Goal: Contribute content: Add original content to the website for others to see

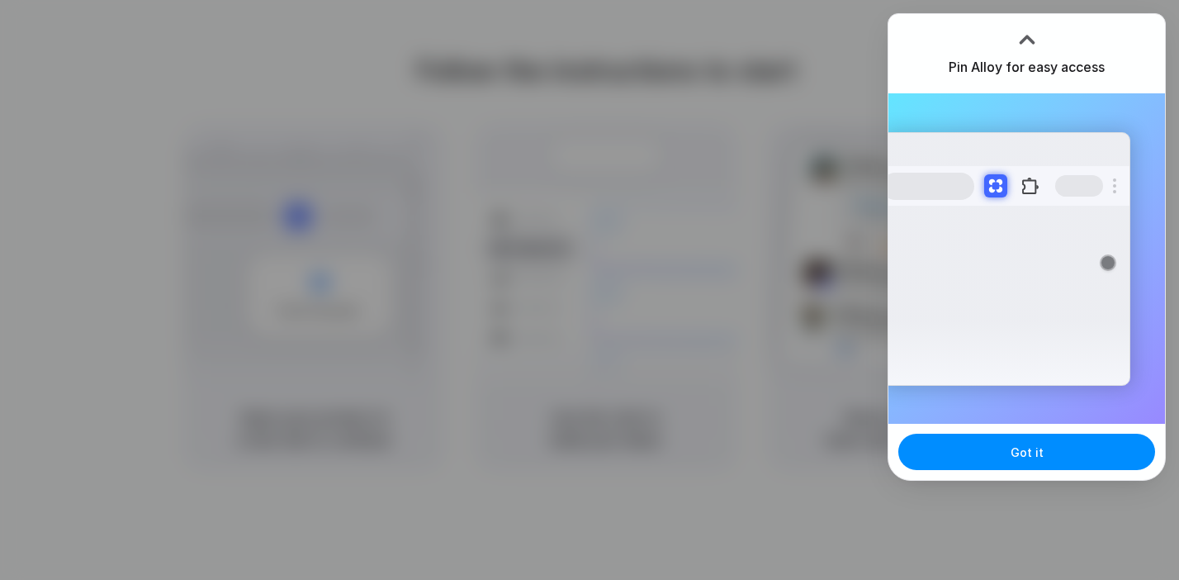
click at [1026, 31] on div at bounding box center [1027, 39] width 25 height 25
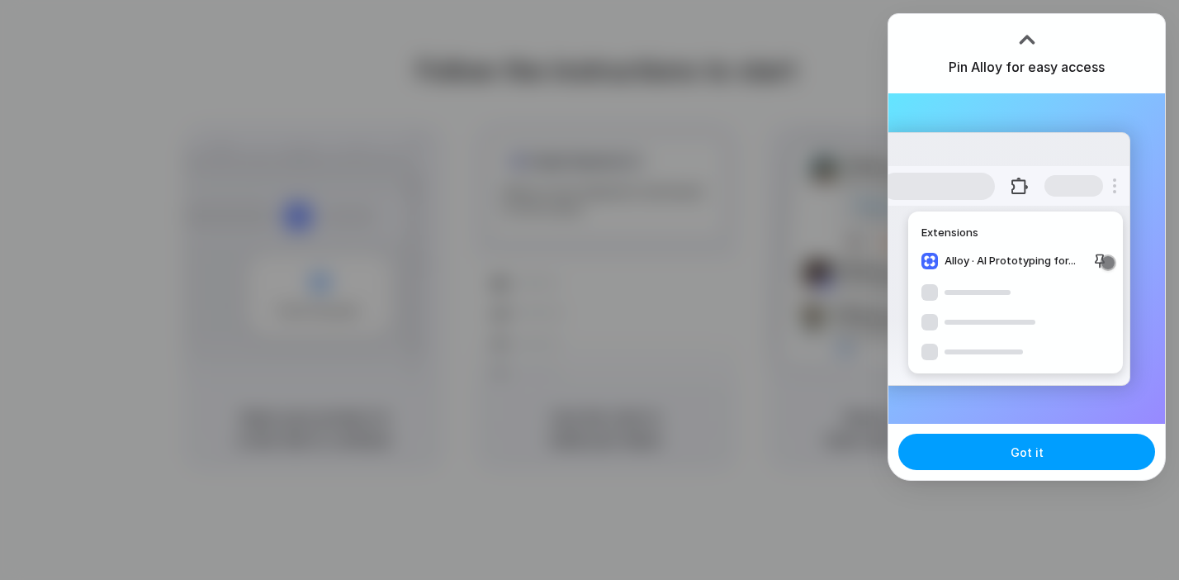
click at [1033, 458] on span "Got it" at bounding box center [1027, 451] width 33 height 17
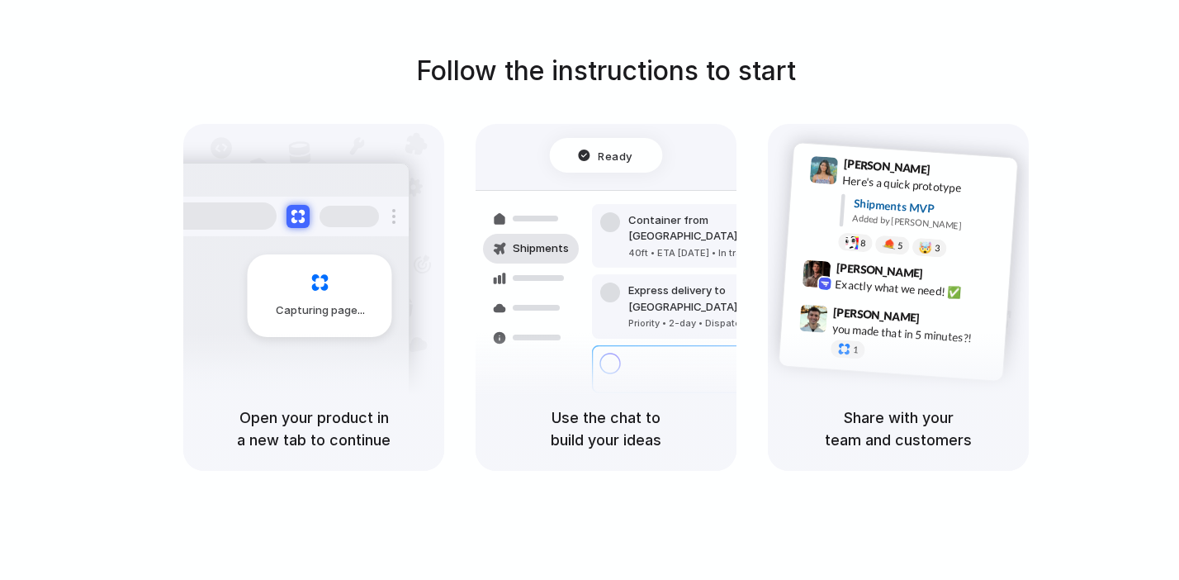
click at [590, 290] on div at bounding box center [590, 290] width 0 height 0
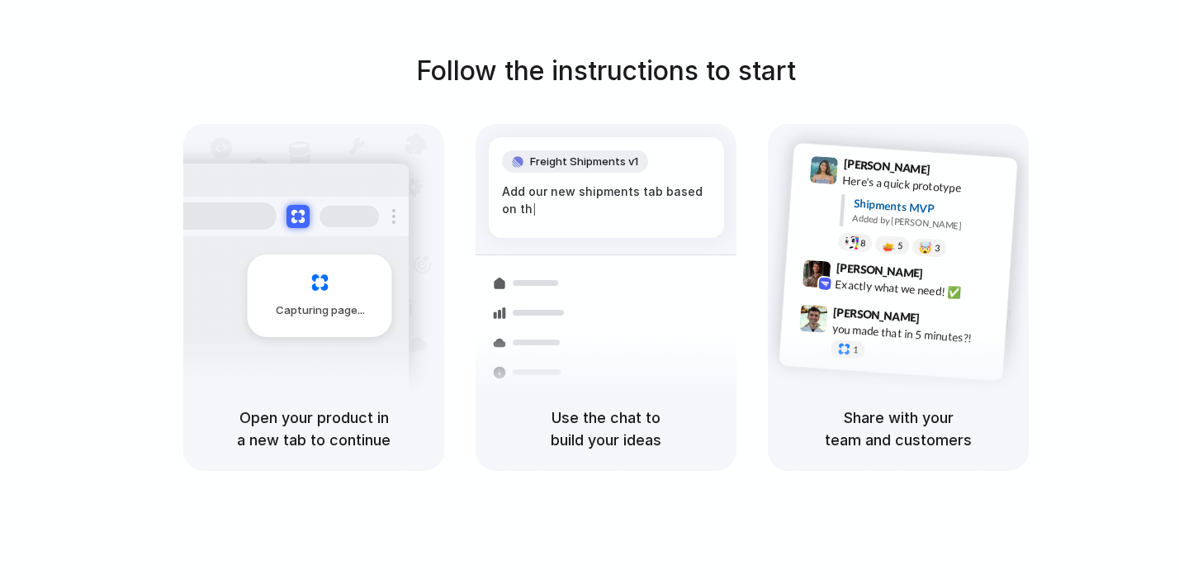
click at [325, 423] on h5 "Open your product in a new tab to continue" at bounding box center [313, 428] width 221 height 45
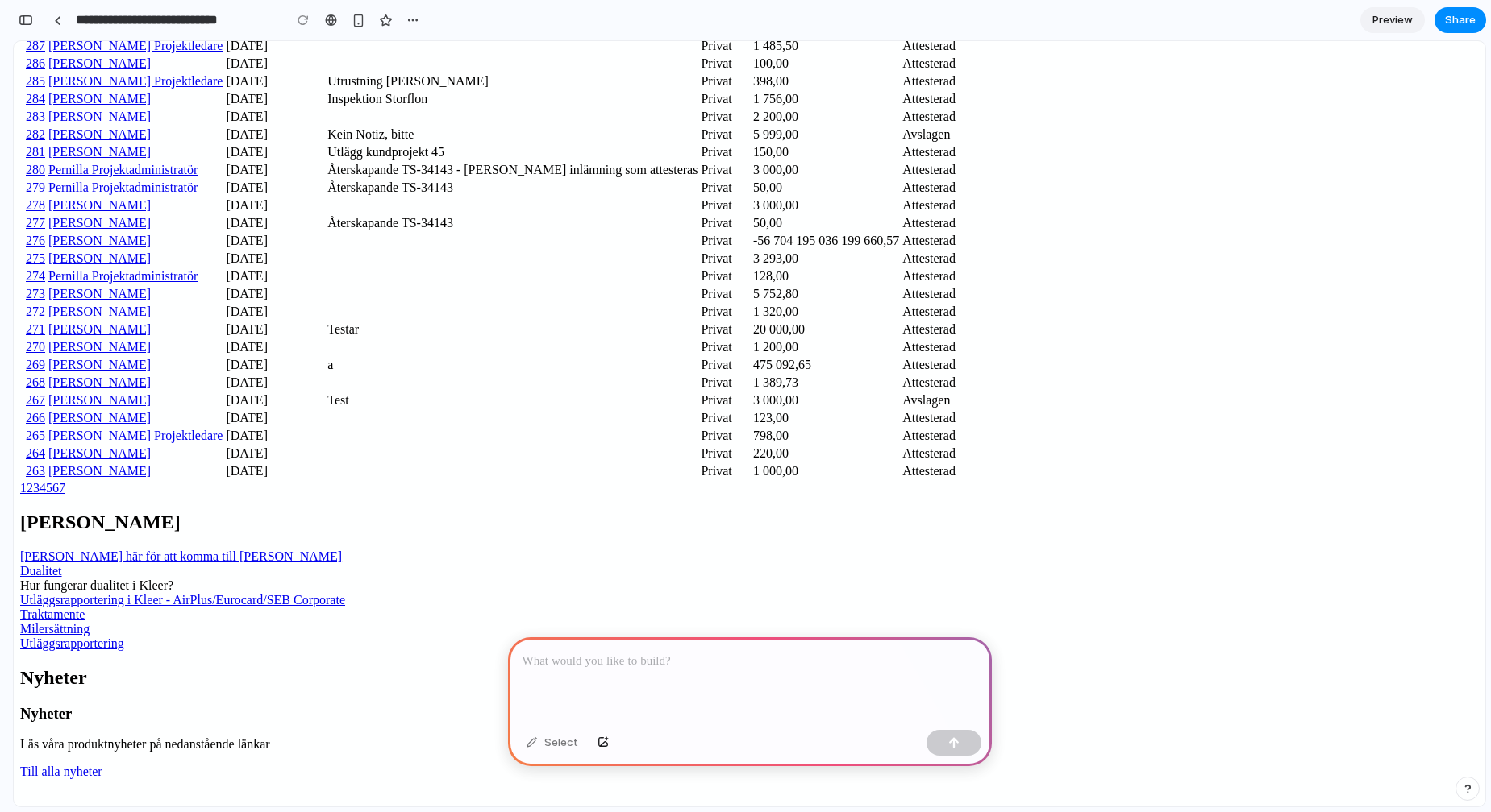
scroll to position [2700, 0]
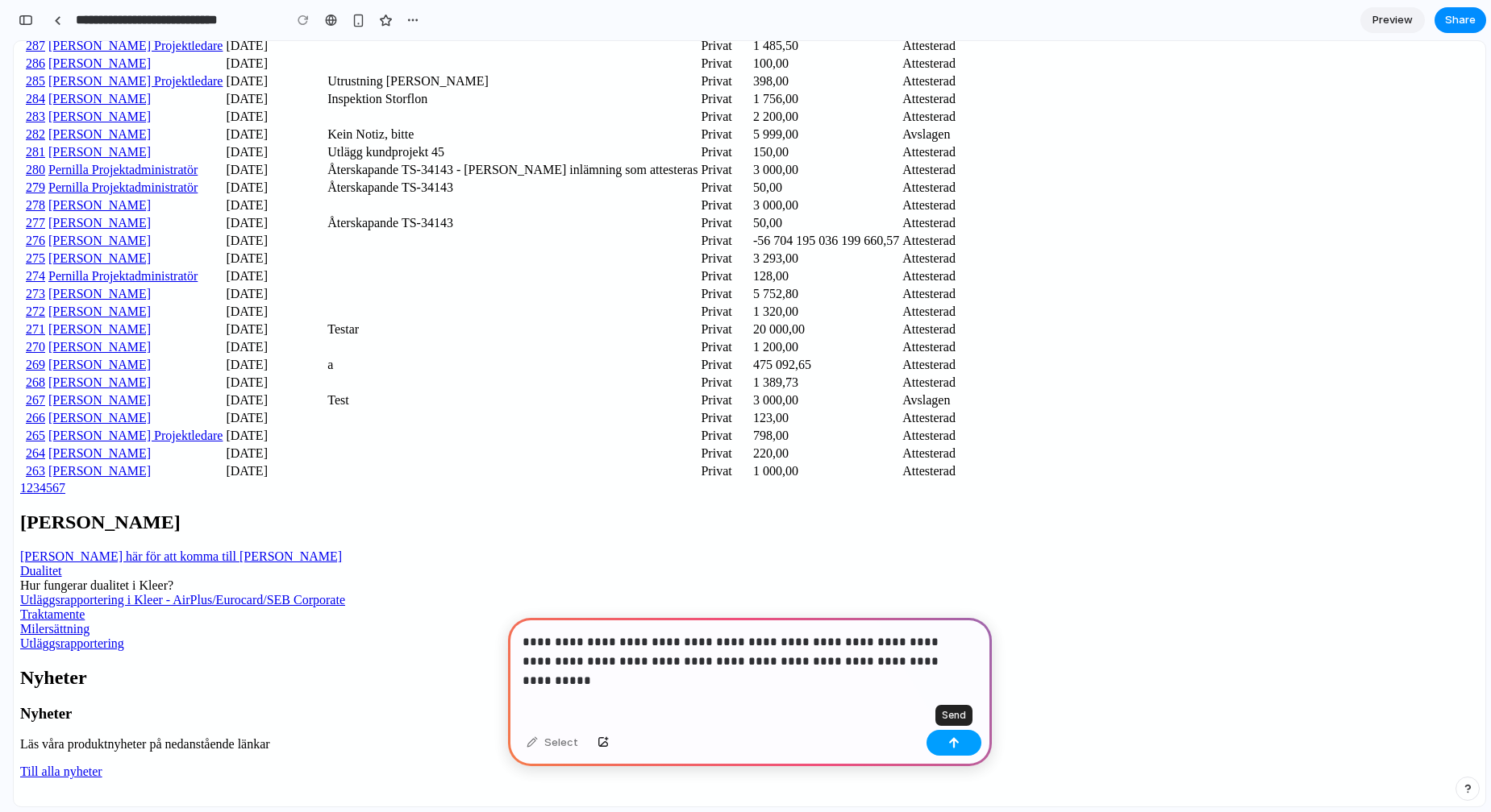
click at [944, 740] on button "button" at bounding box center [954, 743] width 55 height 25
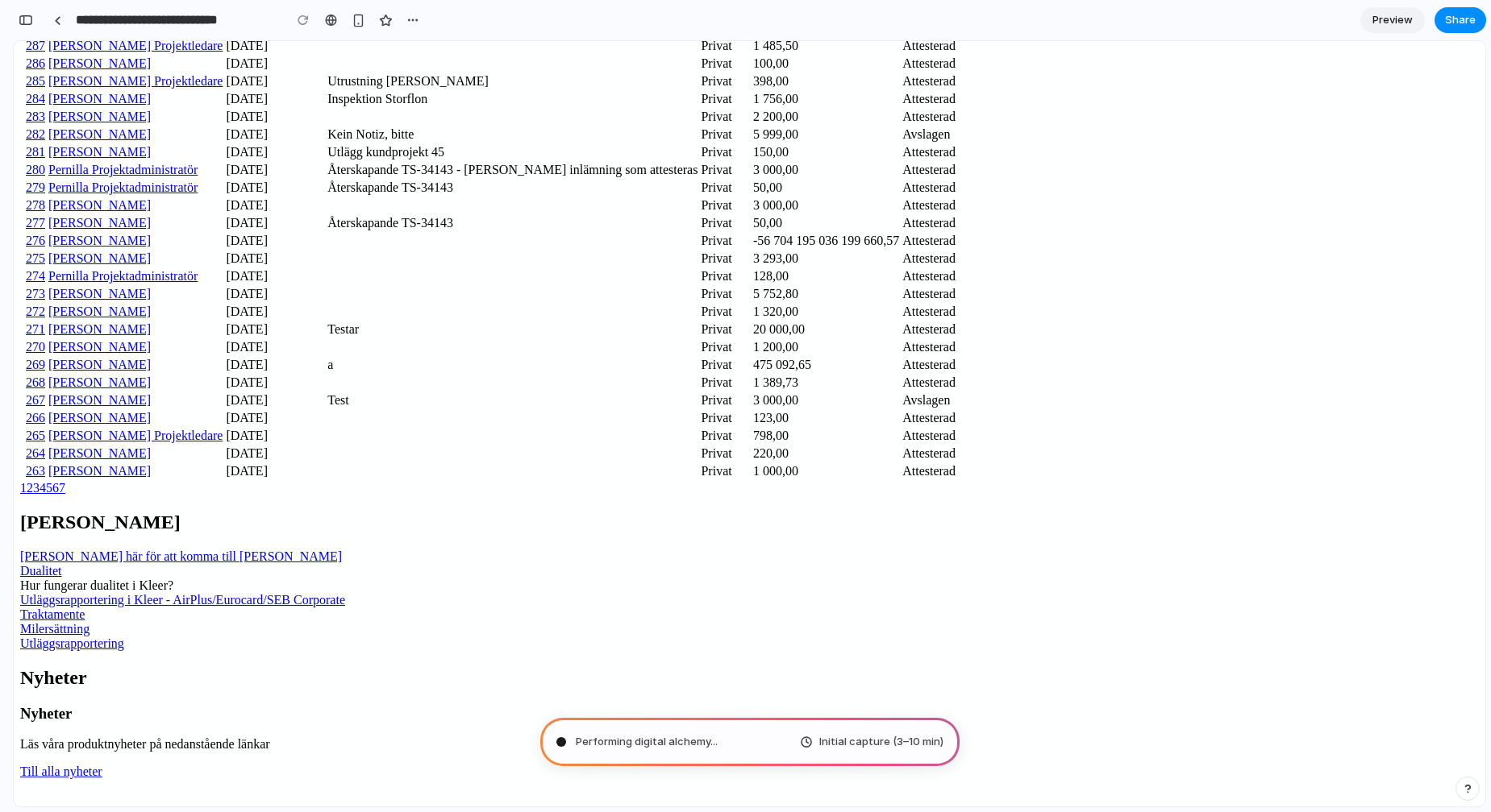
scroll to position [4864, 0]
click at [22, 436] on div "Växla rad" at bounding box center [22, 436] width 0 height 0
type input "**********"
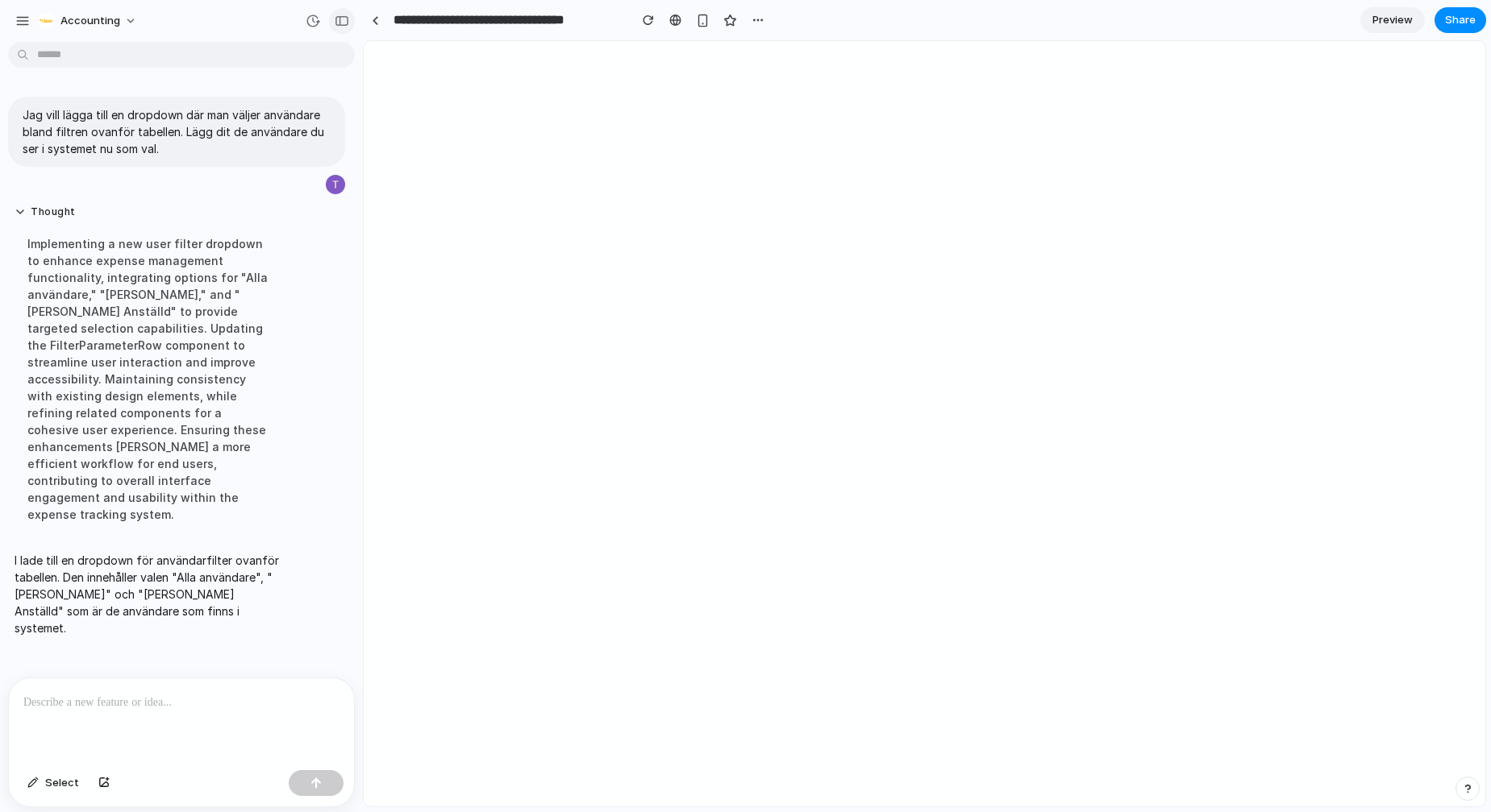
click at [348, 20] on div "button" at bounding box center [342, 21] width 15 height 12
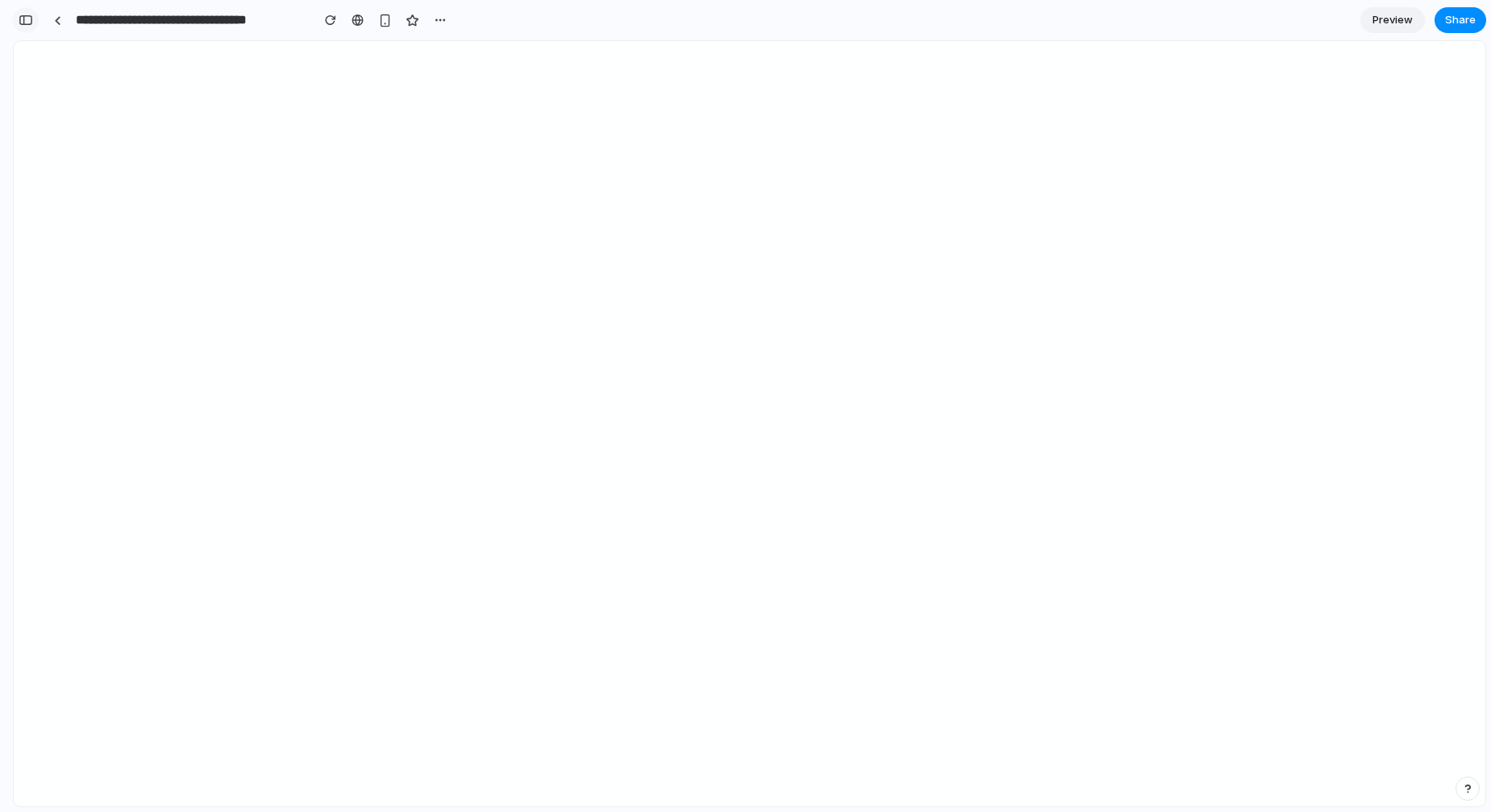
click at [26, 23] on div "button" at bounding box center [25, 20] width 15 height 12
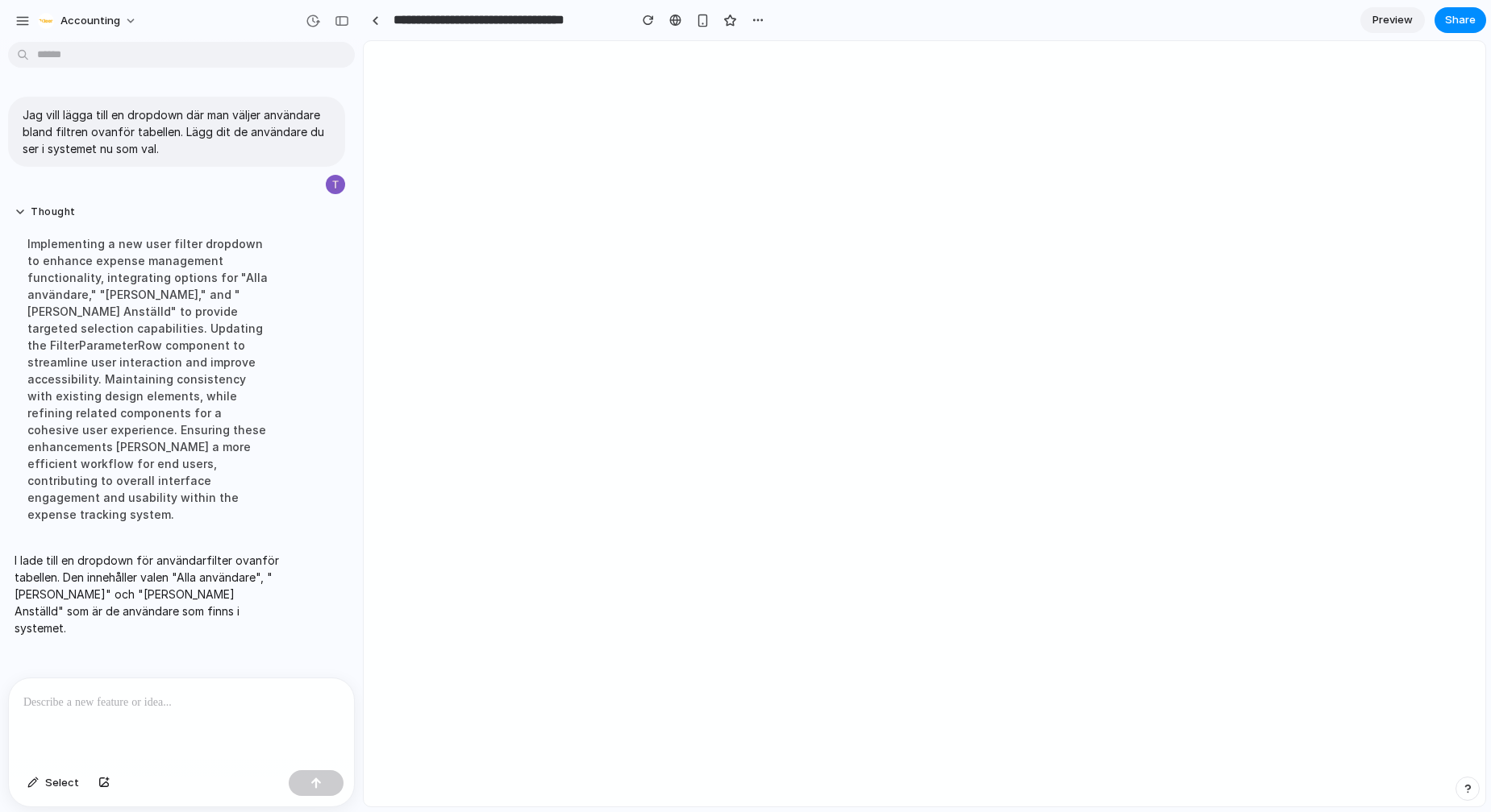
click at [149, 694] on p at bounding box center [182, 703] width 316 height 20
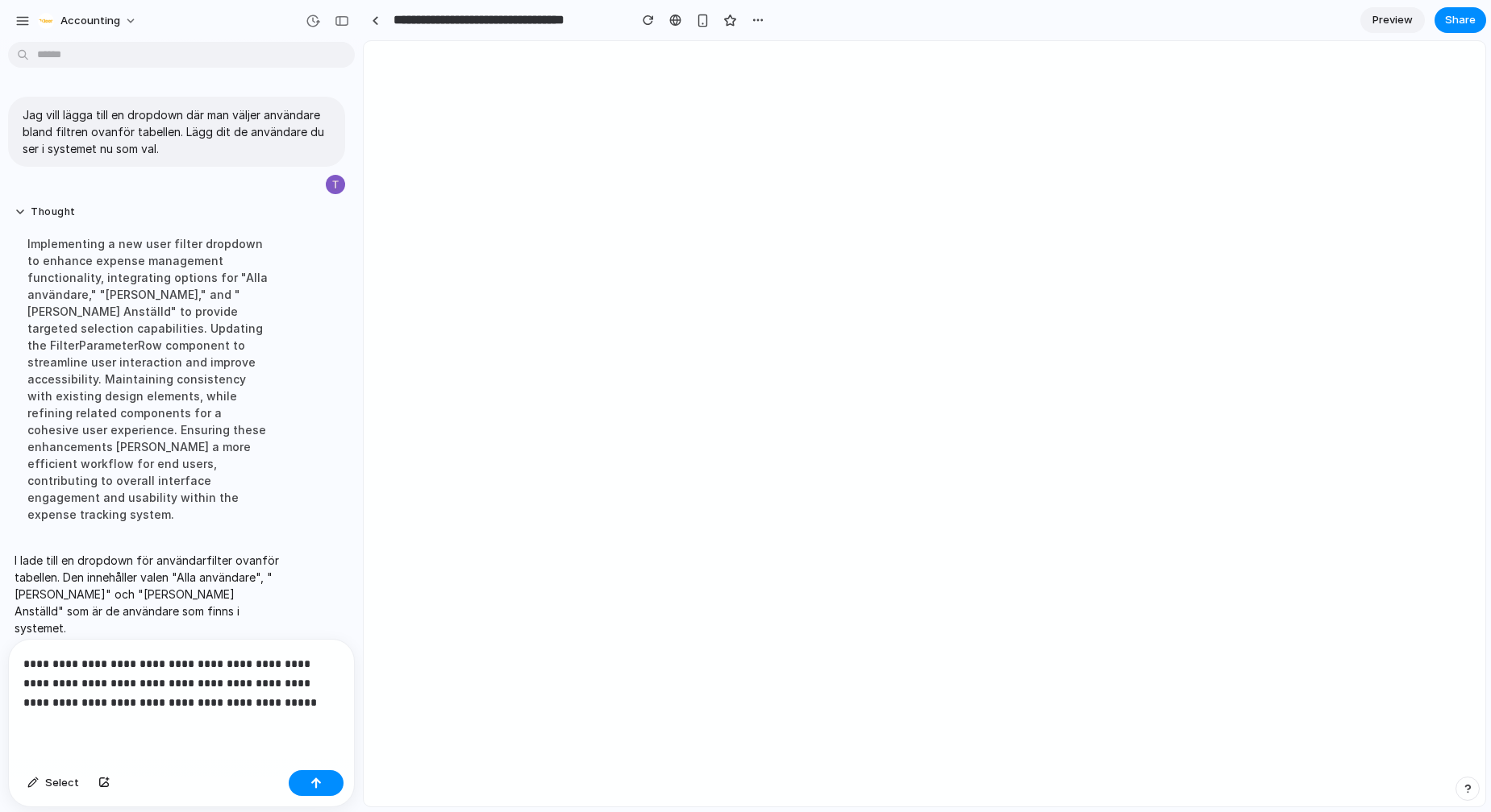
click at [130, 696] on p "**********" at bounding box center [178, 683] width 310 height 58
click at [275, 702] on p "**********" at bounding box center [178, 673] width 310 height 77
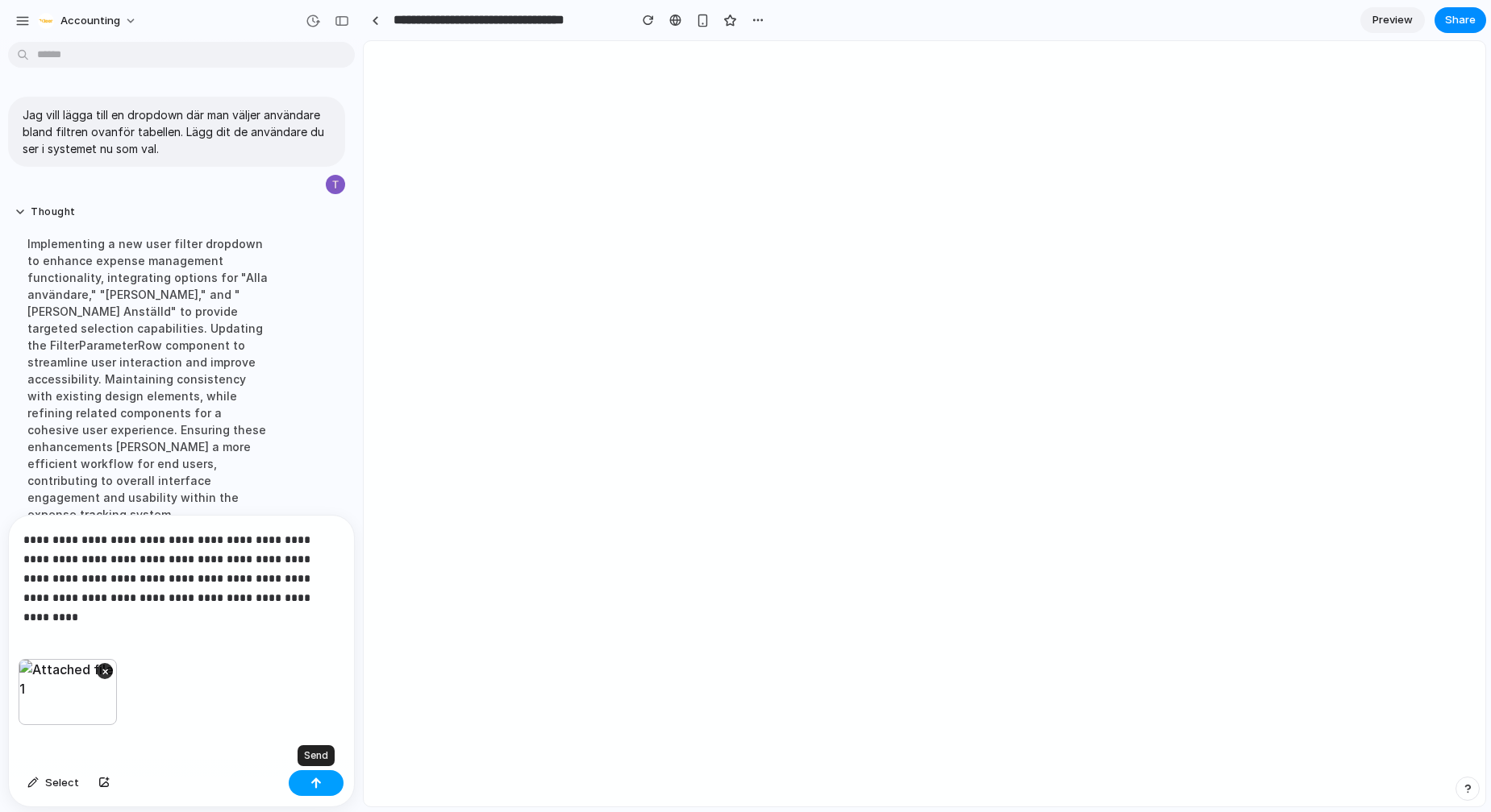
click at [323, 784] on button "button" at bounding box center [316, 784] width 55 height 25
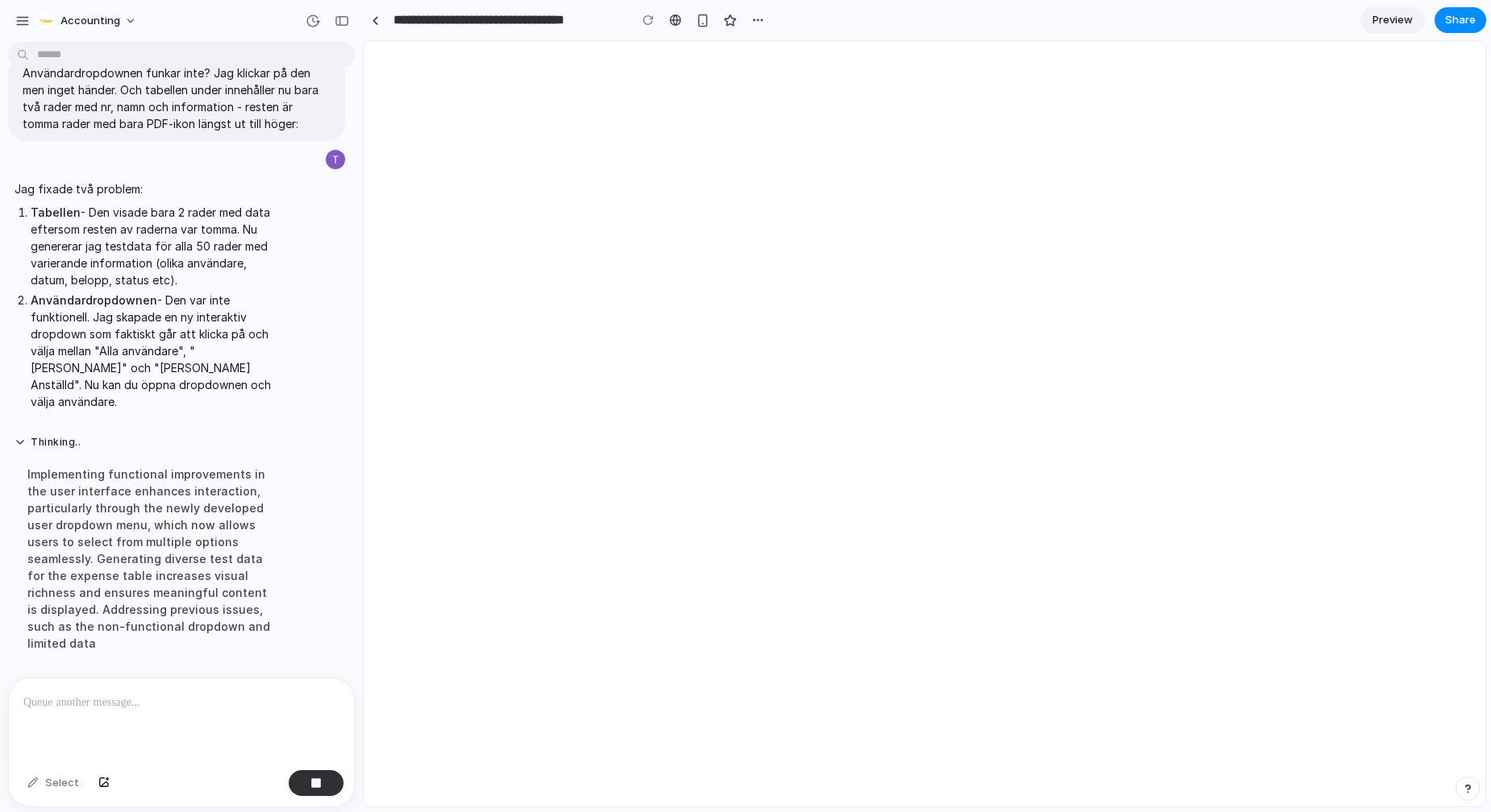
scroll to position [484, 0]
click at [58, 780] on span "Select" at bounding box center [62, 783] width 34 height 17
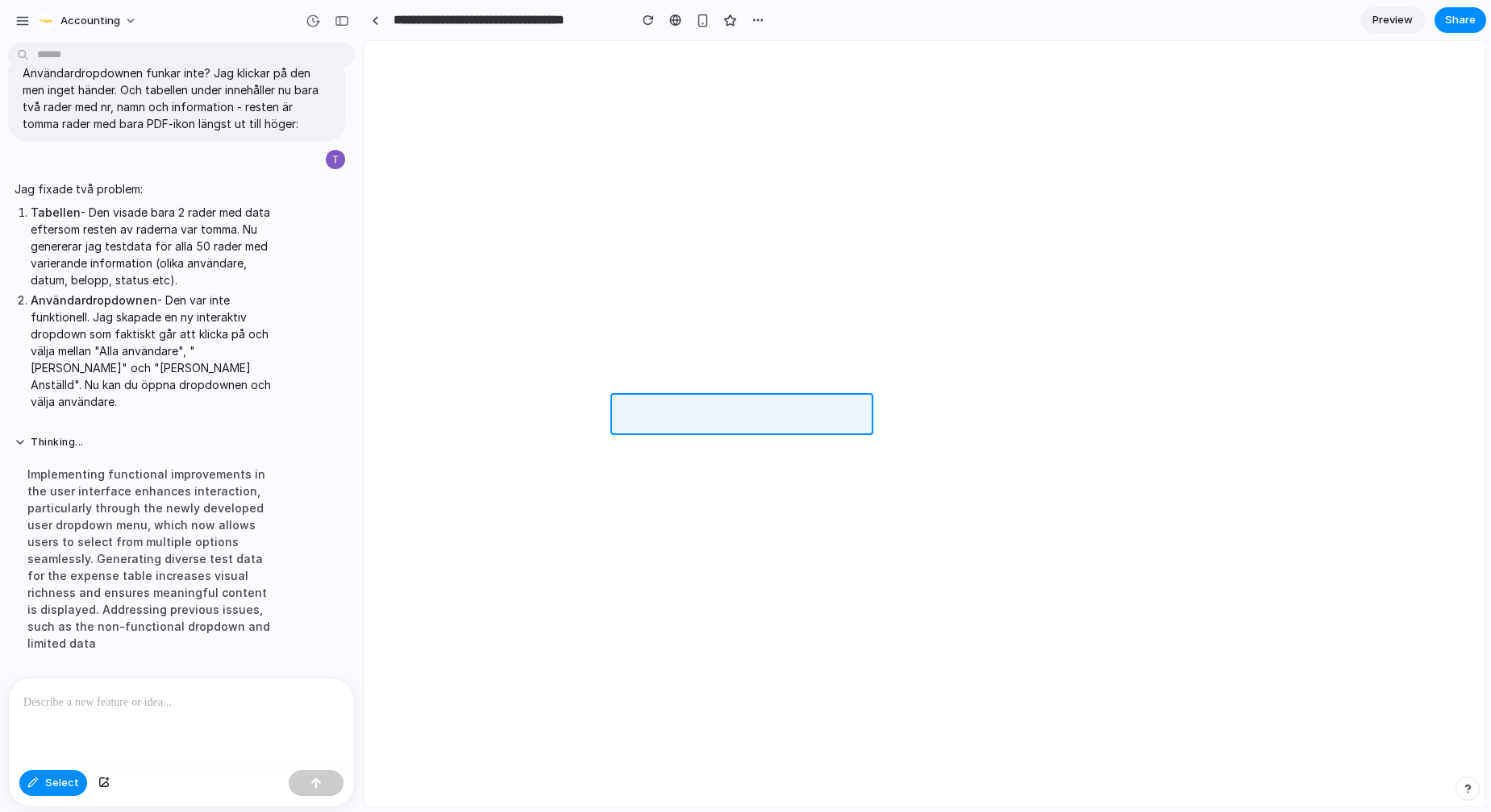
click at [695, 408] on div at bounding box center [924, 424] width 1122 height 766
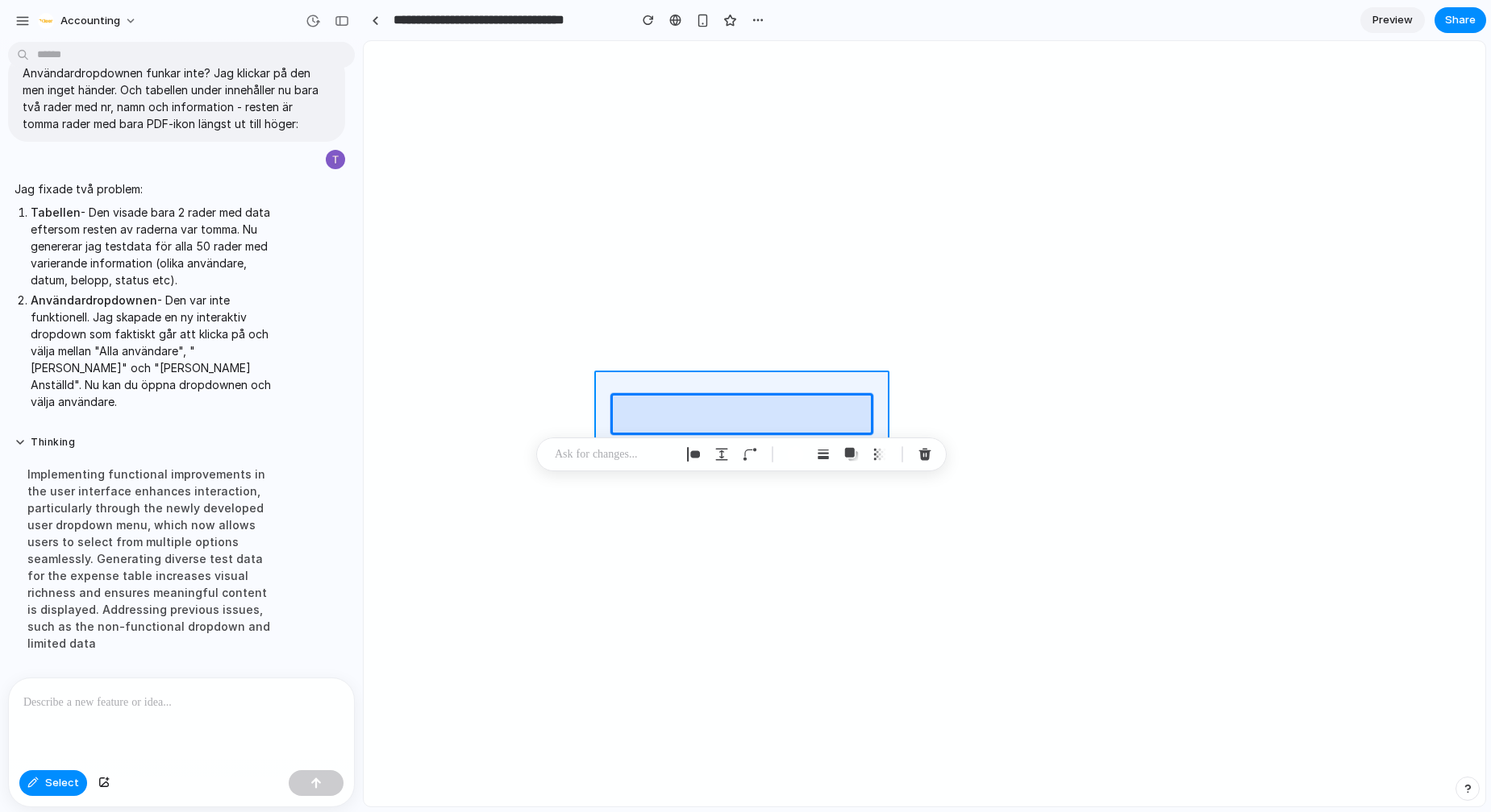
click at [638, 392] on div at bounding box center [924, 424] width 1122 height 766
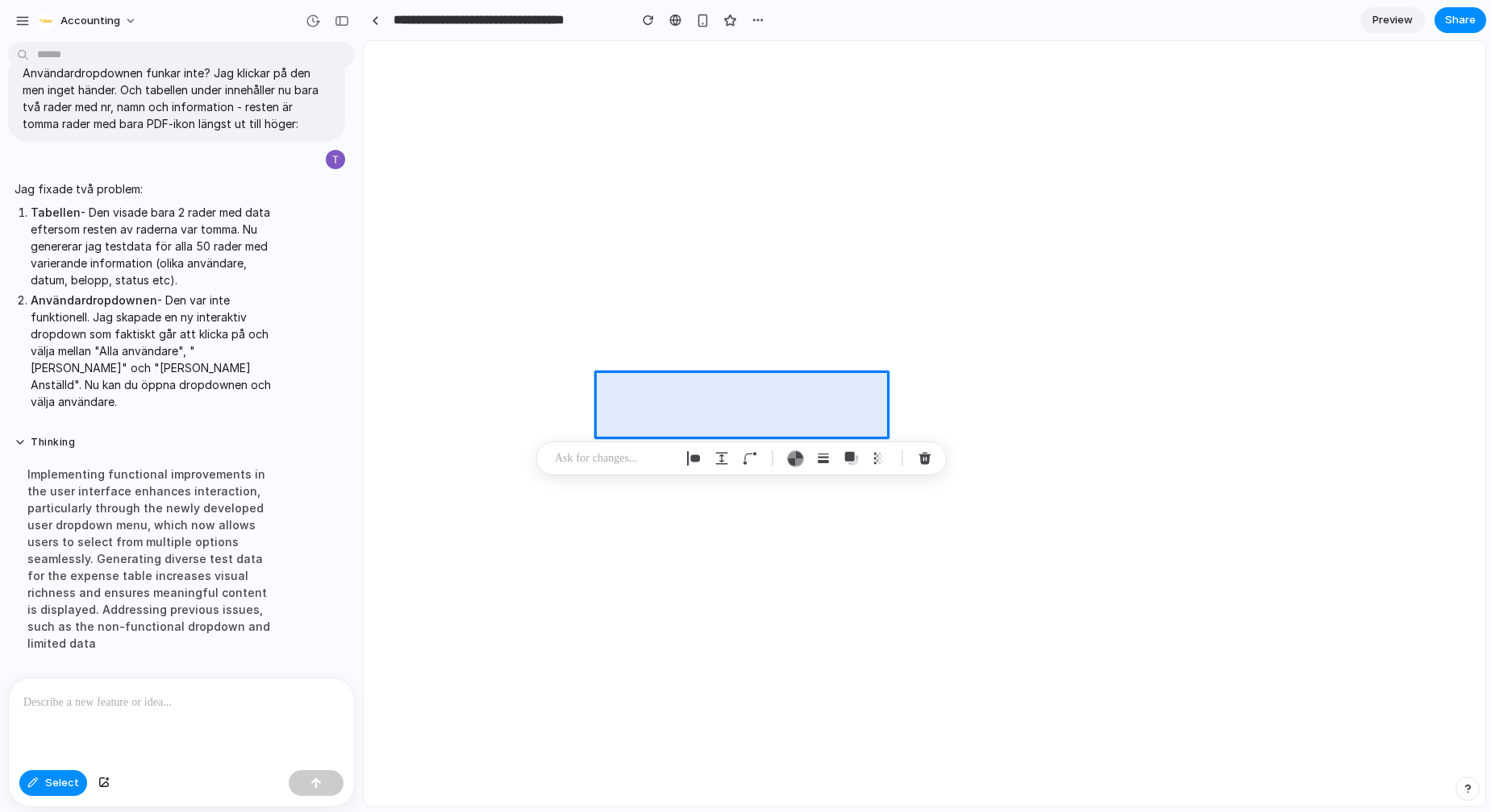
click at [619, 466] on p at bounding box center [614, 459] width 119 height 20
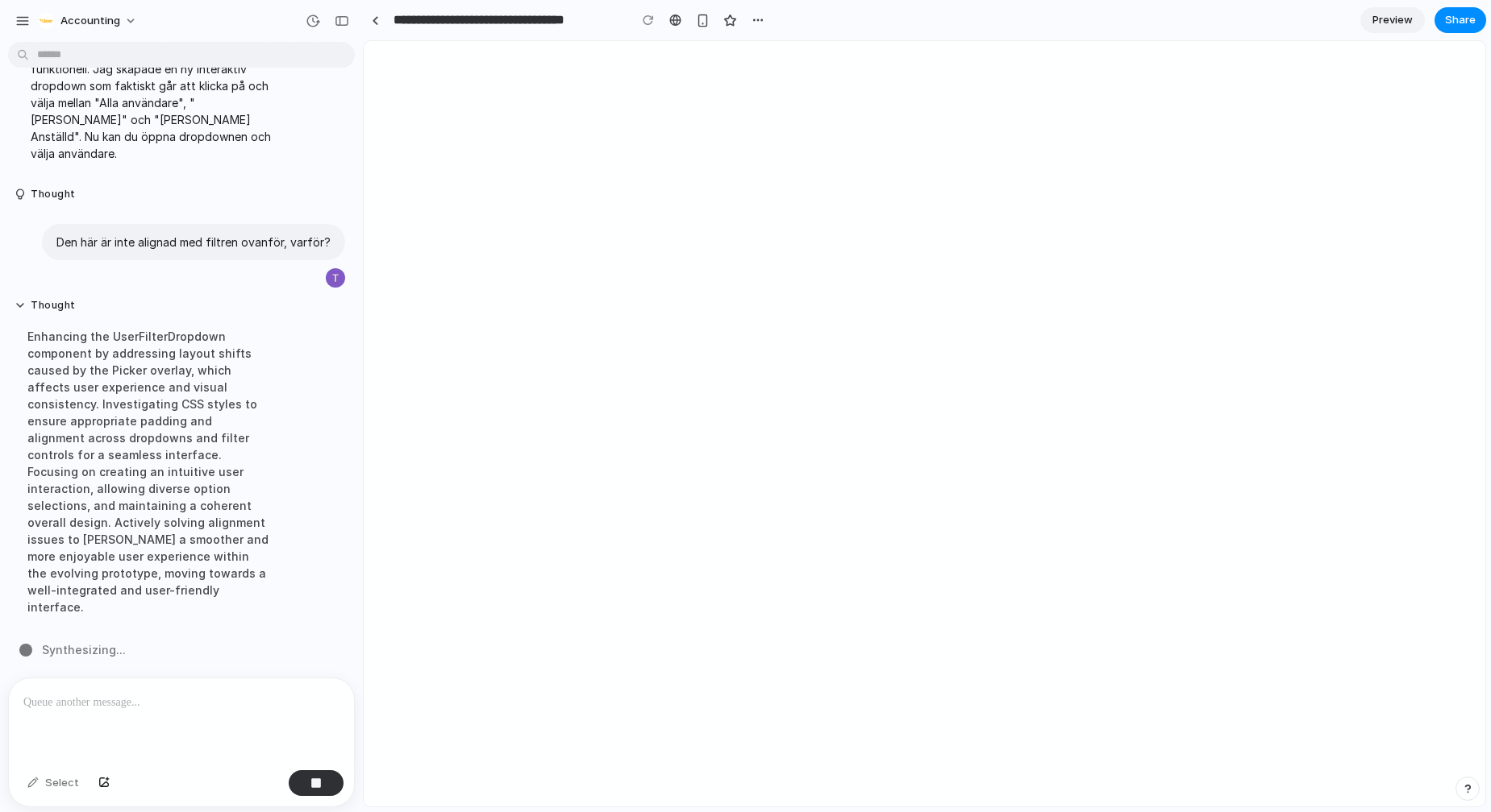
scroll to position [700, 0]
click at [27, 312] on button "Thought" at bounding box center [149, 305] width 269 height 14
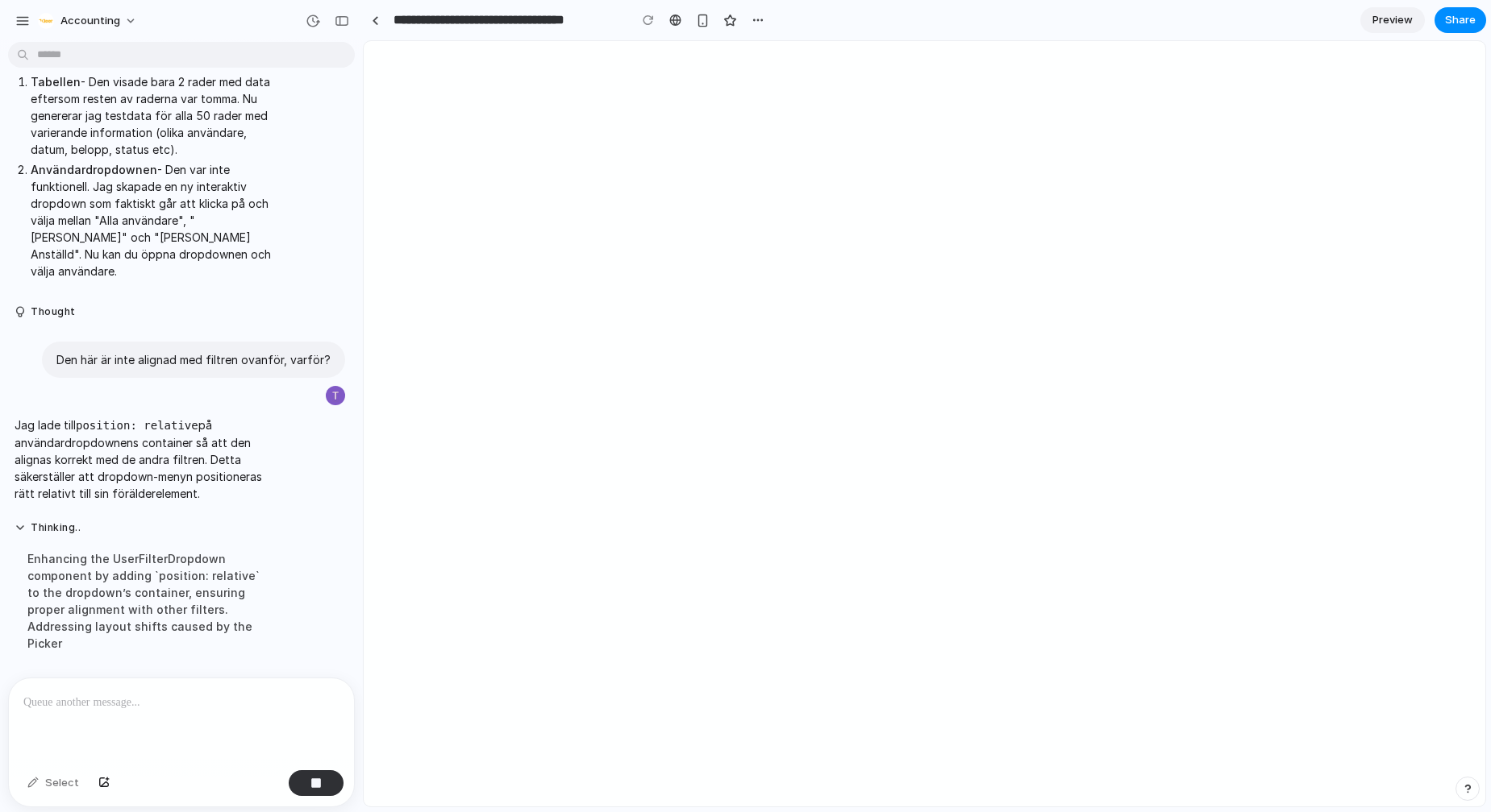
scroll to position [616, 0]
click at [102, 702] on p at bounding box center [178, 703] width 310 height 20
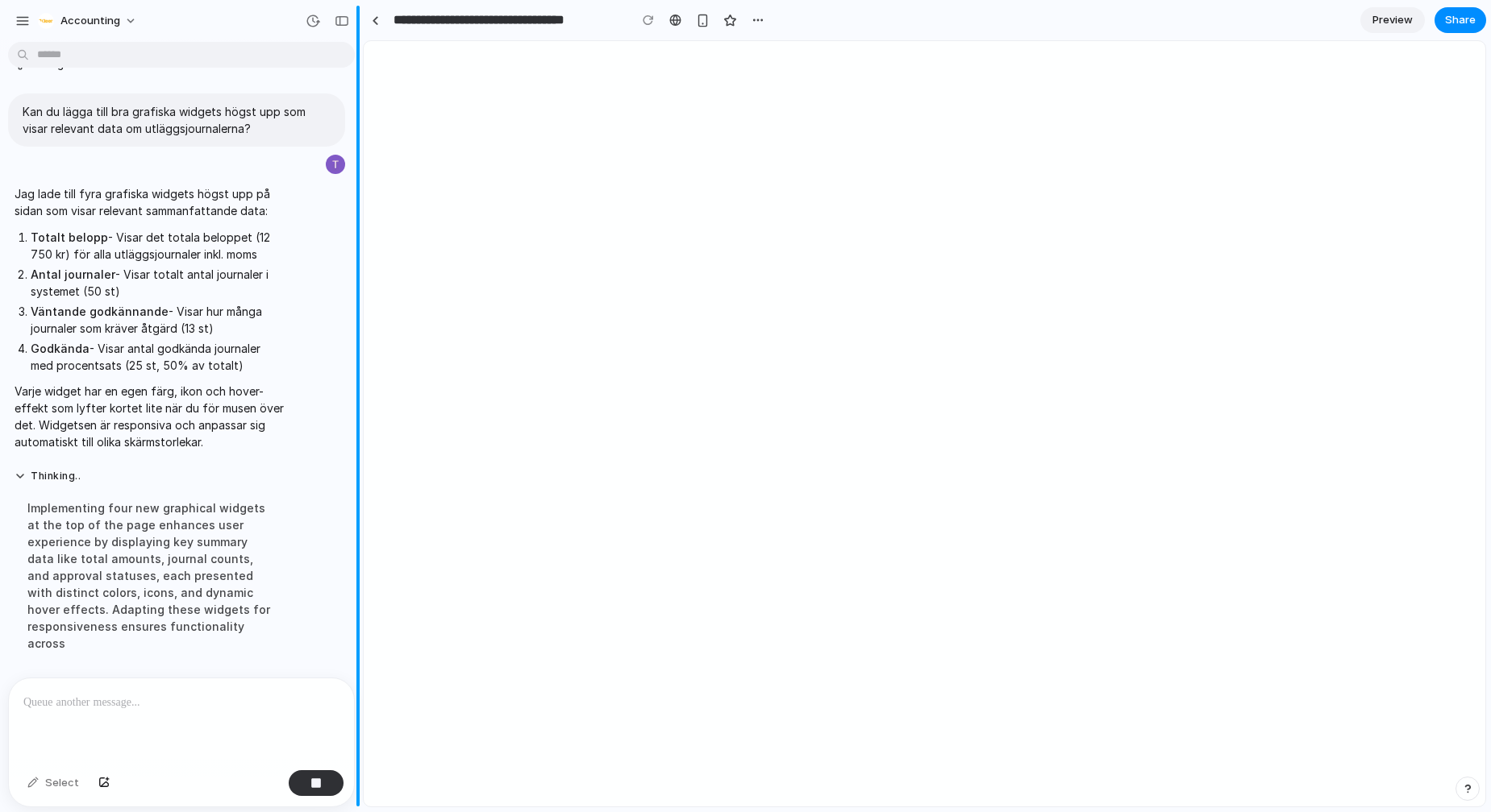
scroll to position [1078, 0]
